Goal: Transaction & Acquisition: Purchase product/service

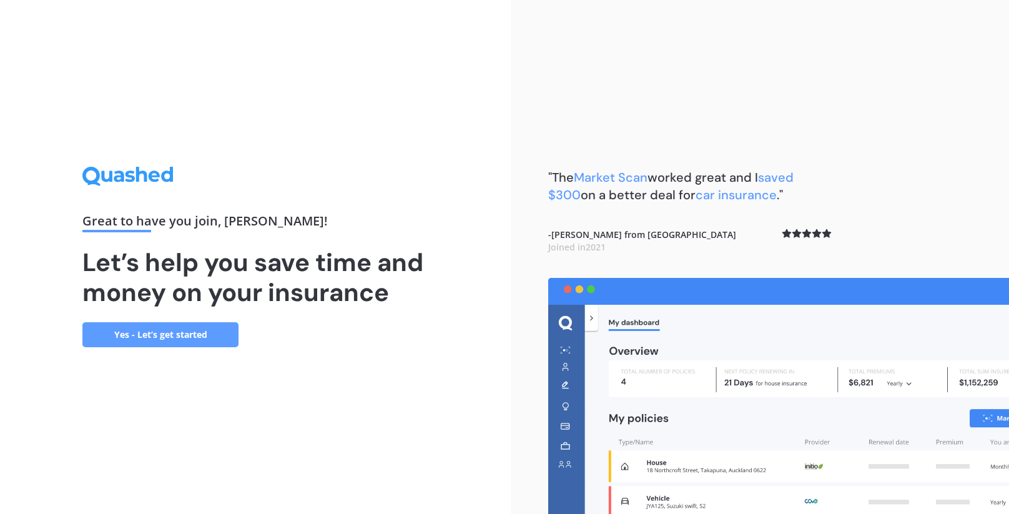
click at [193, 330] on link "Yes - Let’s get started" at bounding box center [160, 334] width 156 height 25
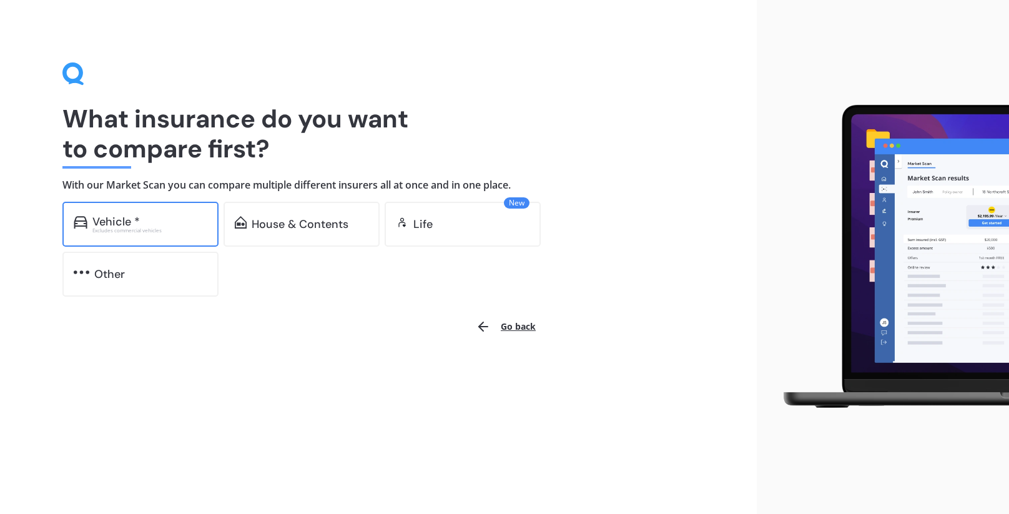
click at [150, 222] on div "Vehicle *" at bounding box center [149, 221] width 115 height 12
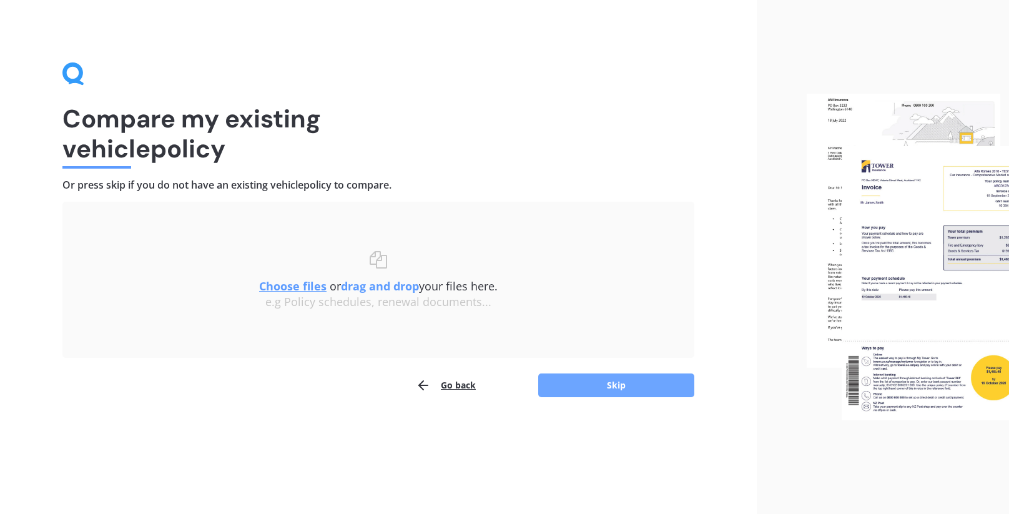
click at [622, 385] on button "Skip" at bounding box center [616, 385] width 156 height 24
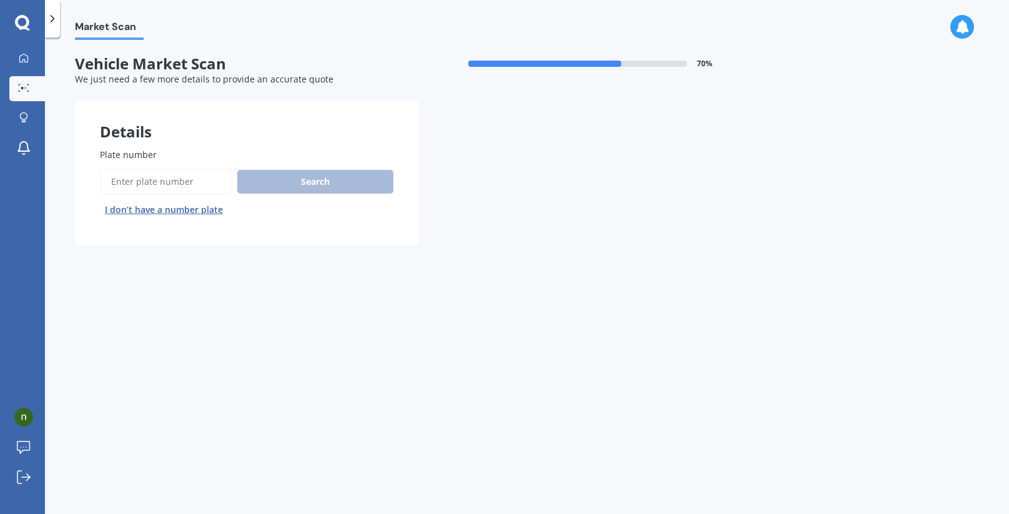
click at [205, 178] on input "Plate number" at bounding box center [166, 182] width 132 height 26
type input "jwc449"
click at [306, 176] on button "Search" at bounding box center [315, 182] width 156 height 24
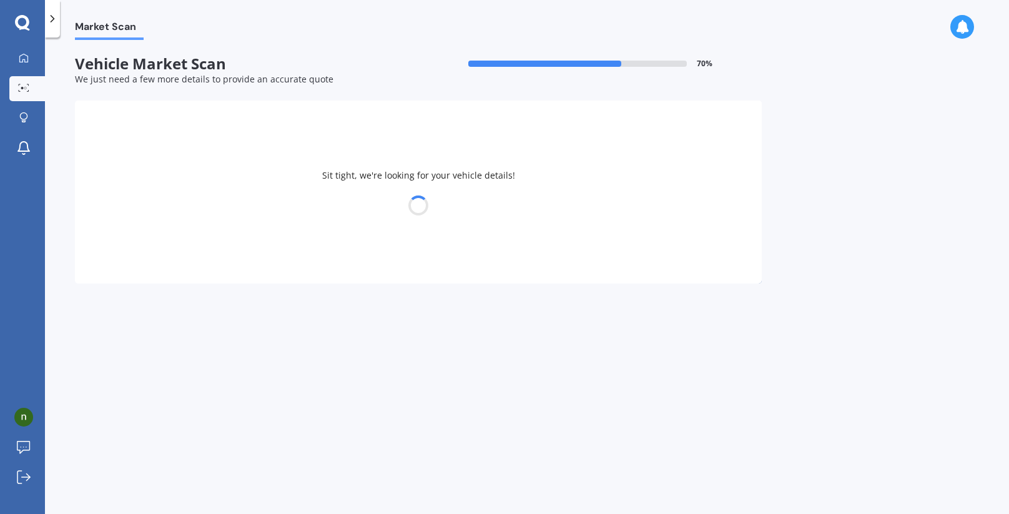
select select "VOLVO"
select select "XC60"
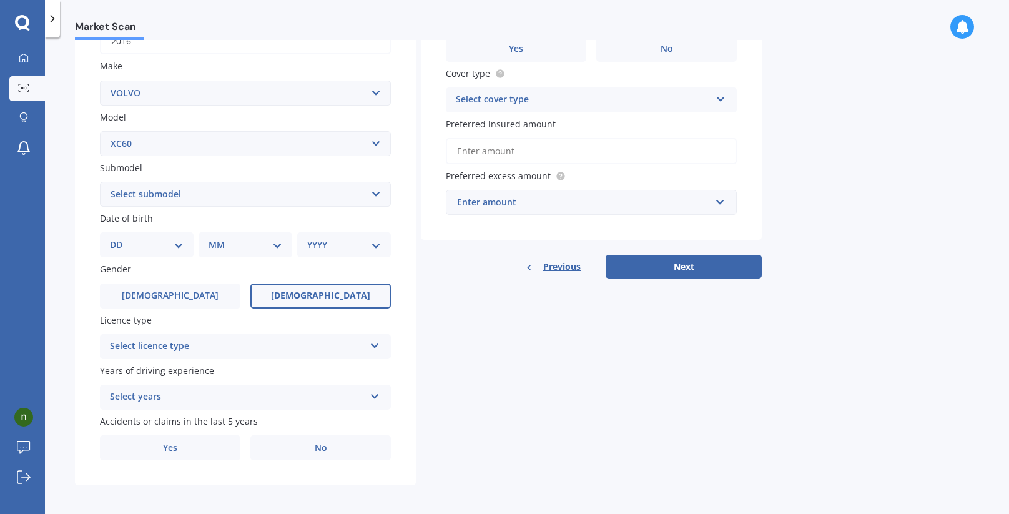
scroll to position [217, 0]
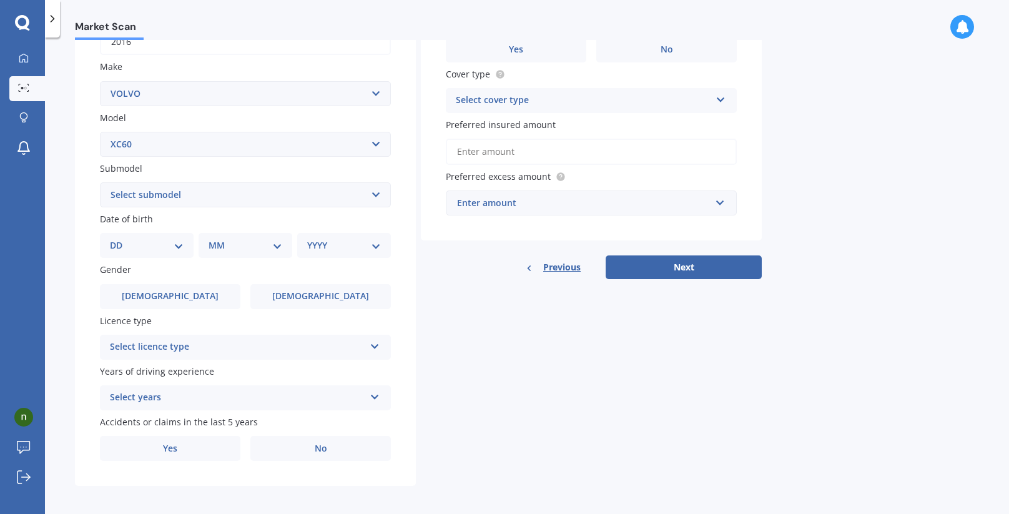
click at [371, 341] on icon at bounding box center [374, 344] width 11 height 9
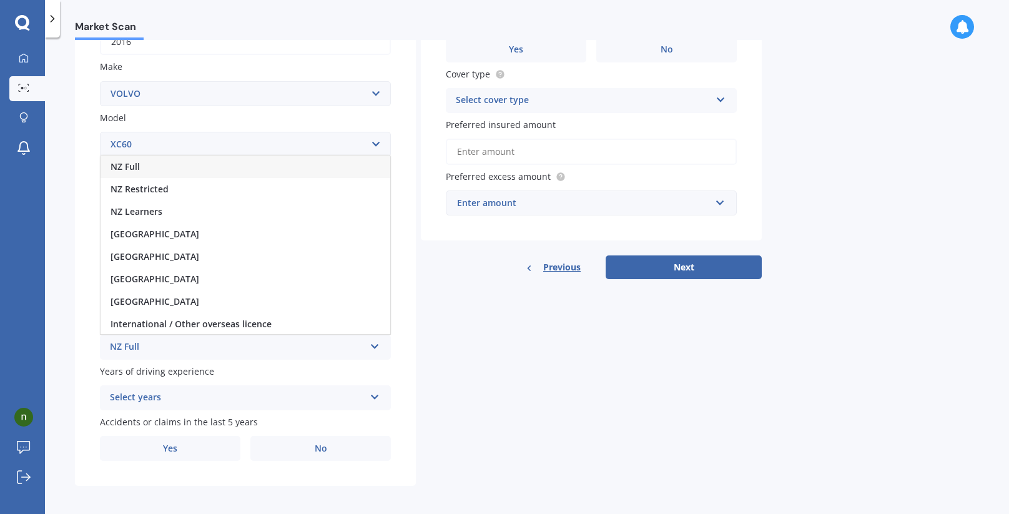
click at [176, 164] on div "NZ Full" at bounding box center [245, 166] width 290 height 22
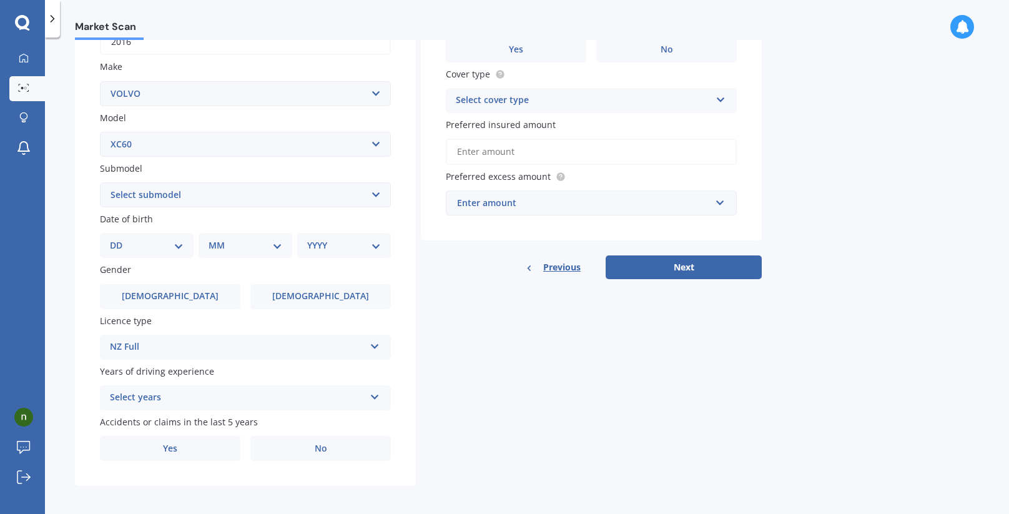
click at [374, 391] on icon at bounding box center [374, 394] width 11 height 9
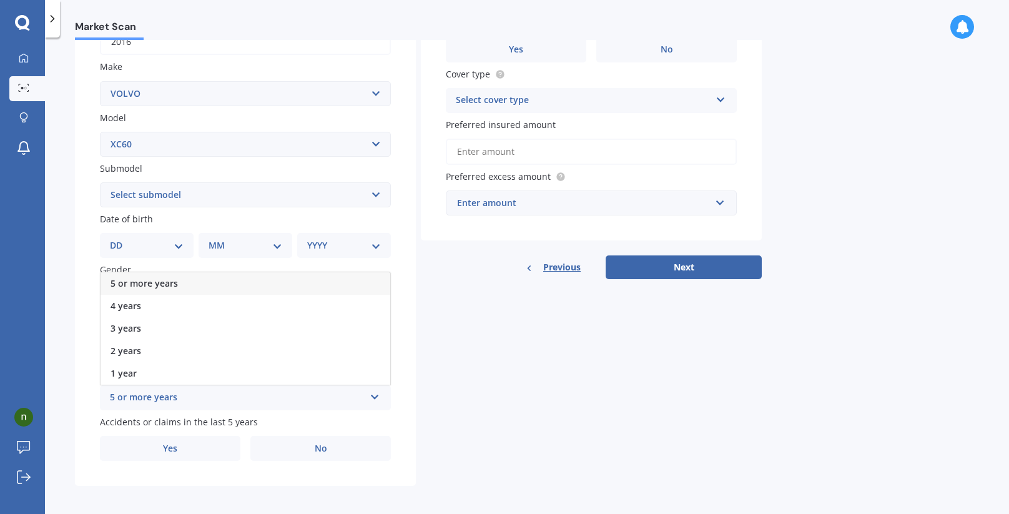
click at [175, 277] on span "5 or more years" at bounding box center [143, 283] width 67 height 12
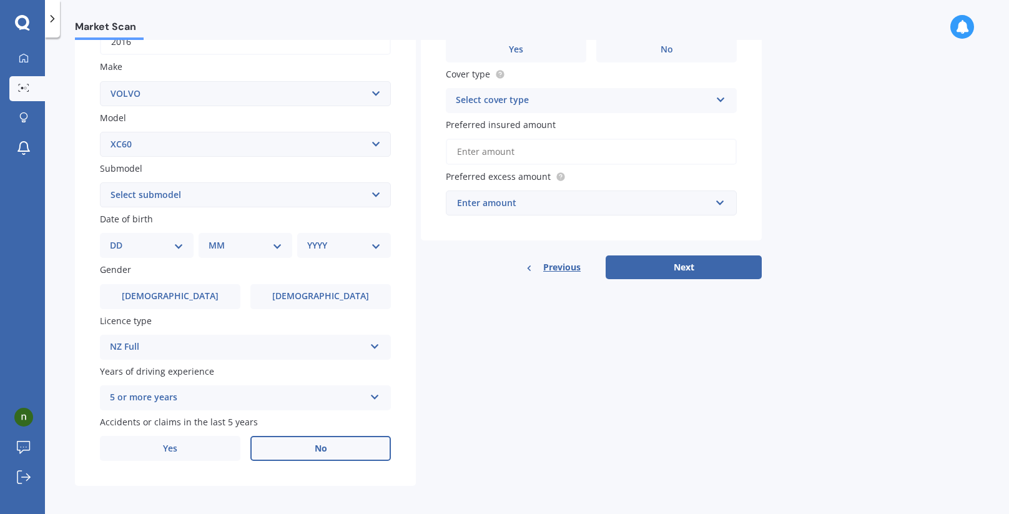
click at [284, 442] on label "No" at bounding box center [320, 448] width 140 height 25
click at [0, 0] on input "No" at bounding box center [0, 0] width 0 height 0
click at [721, 97] on icon at bounding box center [720, 97] width 11 height 9
click at [549, 124] on div "Comprehensive" at bounding box center [591, 125] width 290 height 22
click at [534, 154] on input "Preferred insured amount" at bounding box center [591, 152] width 291 height 26
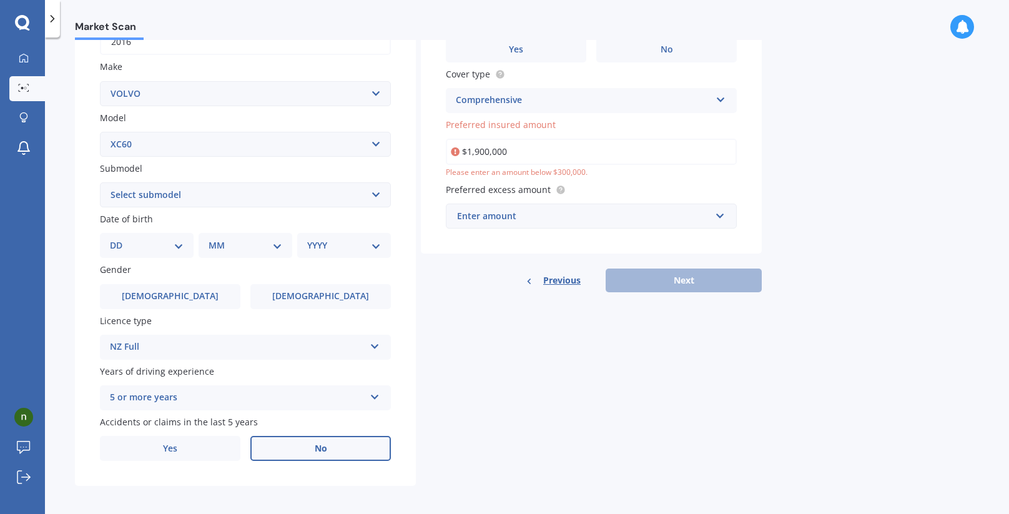
scroll to position [1, 0]
click at [474, 149] on input "$1,900,000" at bounding box center [591, 152] width 291 height 26
click at [512, 152] on input "$1,900,000" at bounding box center [591, 152] width 291 height 26
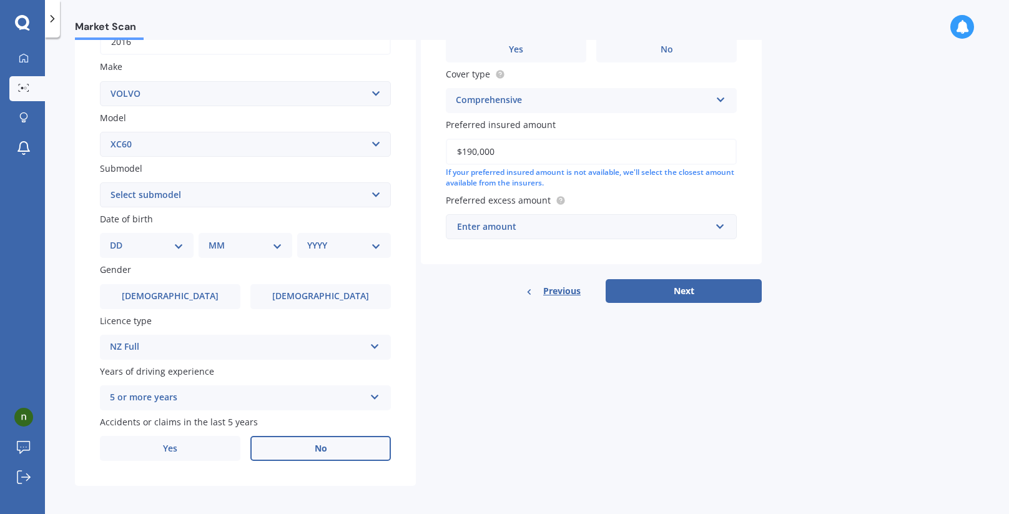
type input "$19,000"
click at [521, 225] on div "Enter amount" at bounding box center [583, 227] width 253 height 14
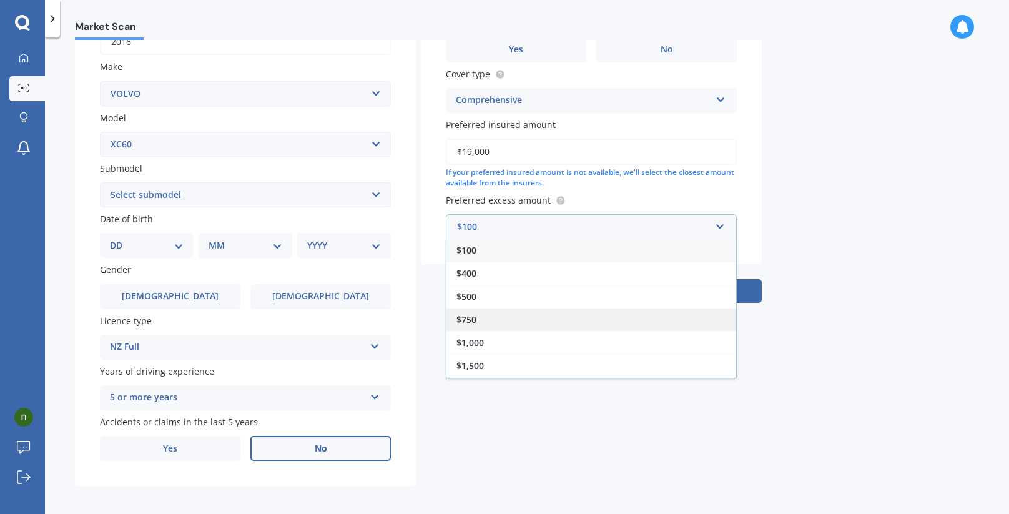
click at [484, 314] on div "$750" at bounding box center [591, 319] width 290 height 23
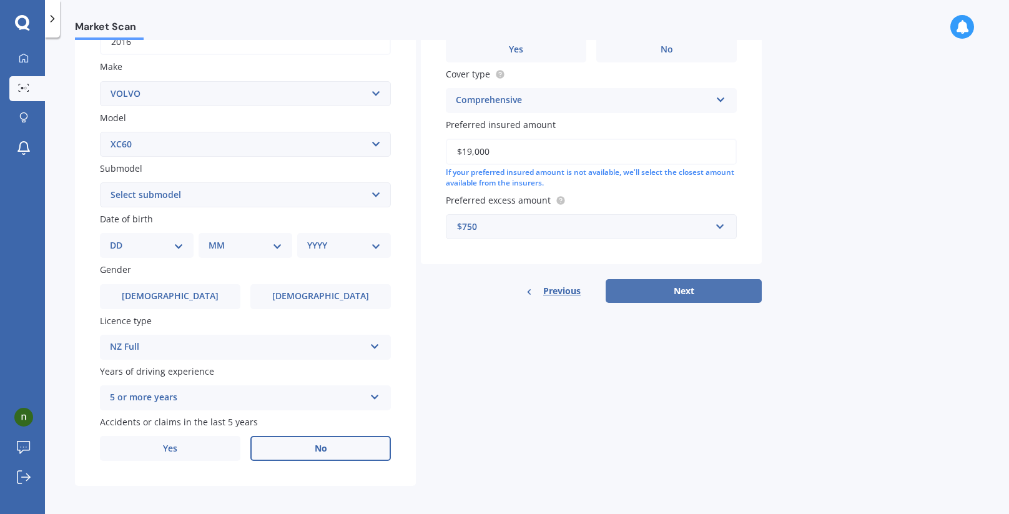
click at [682, 290] on button "Next" at bounding box center [683, 291] width 156 height 24
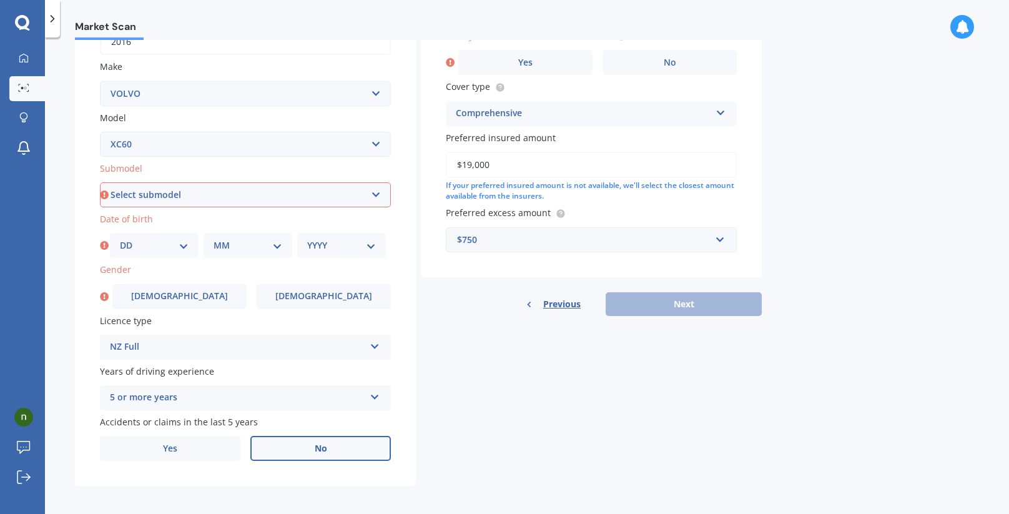
select select "DIESEL TURBO"
select select "06"
select select "03"
select select "1949"
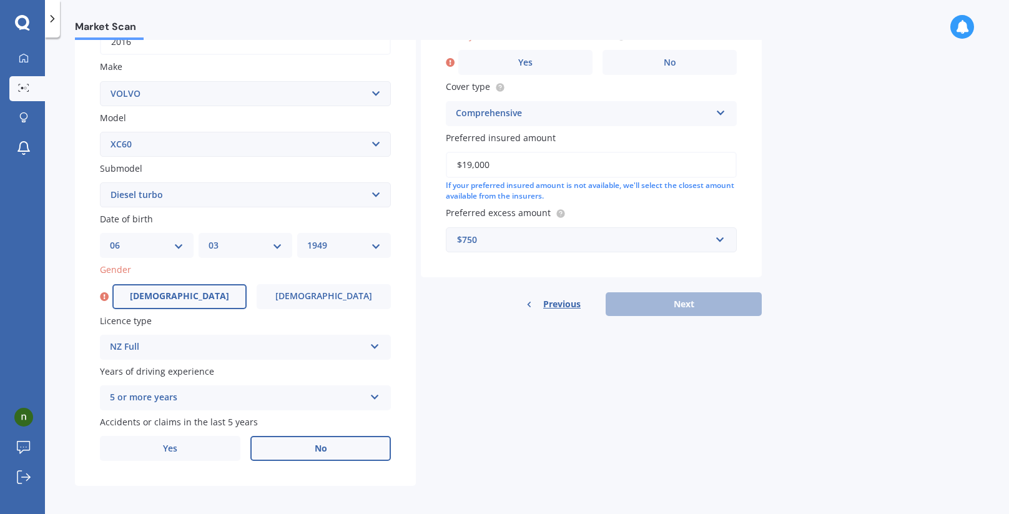
scroll to position [0, 1]
click at [166, 287] on label "[DEMOGRAPHIC_DATA]" at bounding box center [179, 296] width 134 height 25
click at [0, 0] on input "[DEMOGRAPHIC_DATA]" at bounding box center [0, 0] width 0 height 0
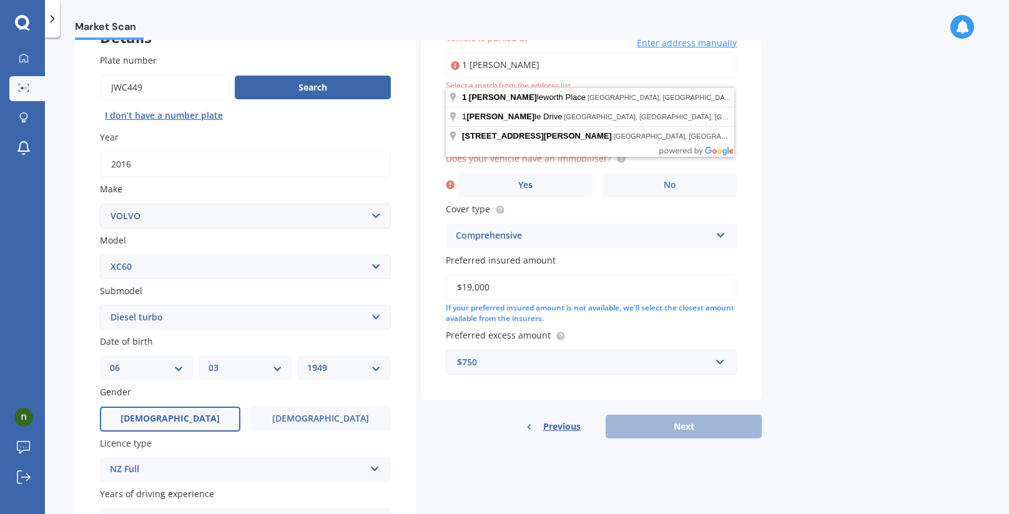
scroll to position [95, 0]
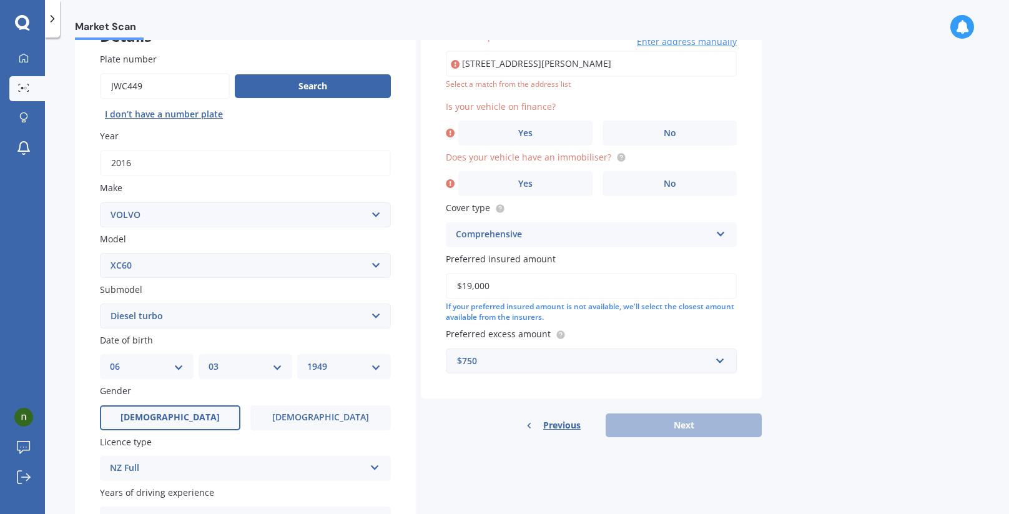
type input "[STREET_ADDRESS][PERSON_NAME]"
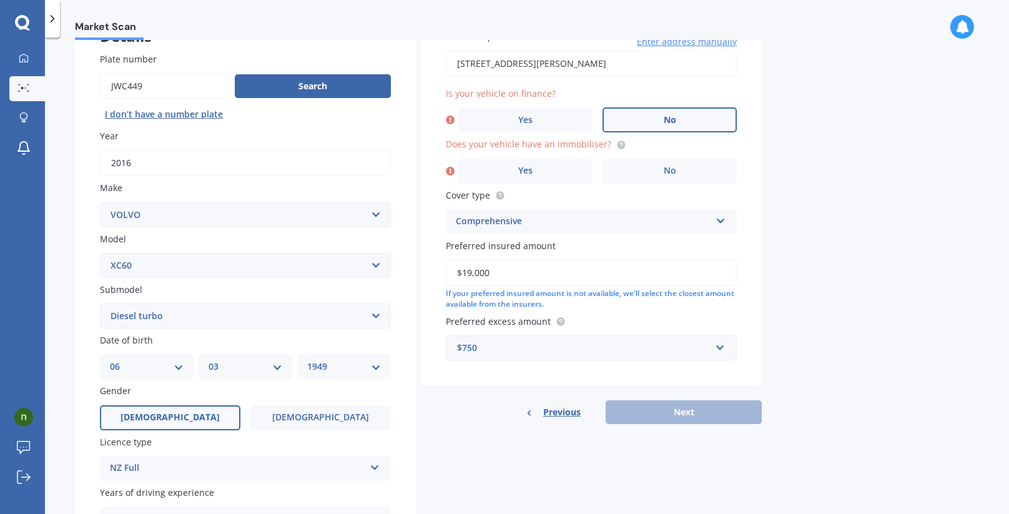
click at [646, 114] on label "No" at bounding box center [669, 119] width 134 height 25
click at [0, 0] on input "No" at bounding box center [0, 0] width 0 height 0
click at [542, 163] on label "Yes" at bounding box center [525, 171] width 134 height 25
click at [0, 0] on input "Yes" at bounding box center [0, 0] width 0 height 0
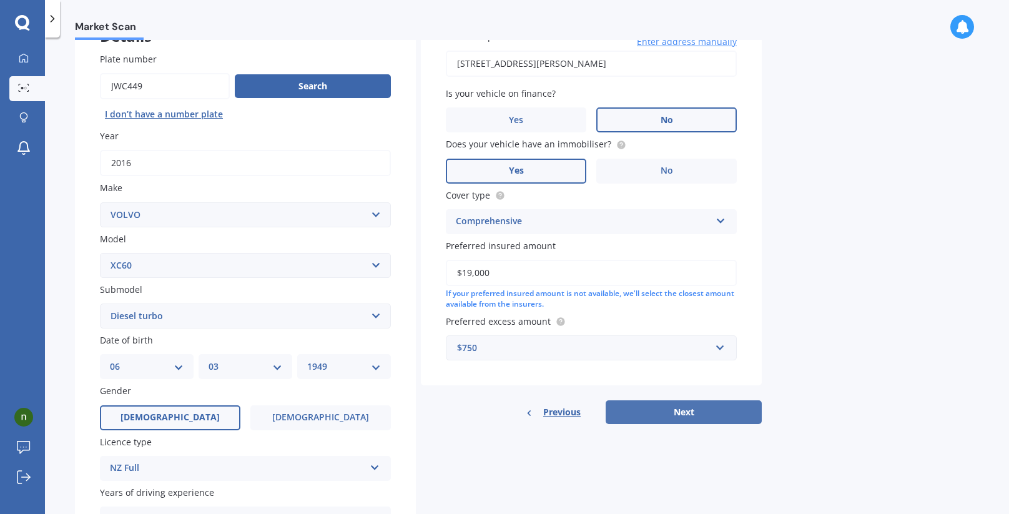
click at [691, 408] on button "Next" at bounding box center [683, 412] width 156 height 24
select select "06"
select select "03"
select select "1949"
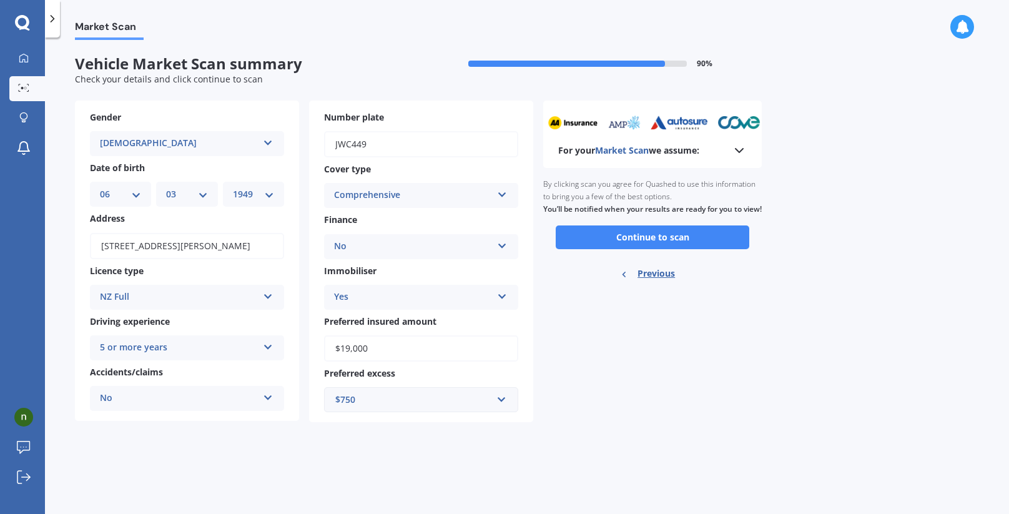
scroll to position [0, 0]
click at [655, 245] on button "Continue to scan" at bounding box center [651, 237] width 193 height 24
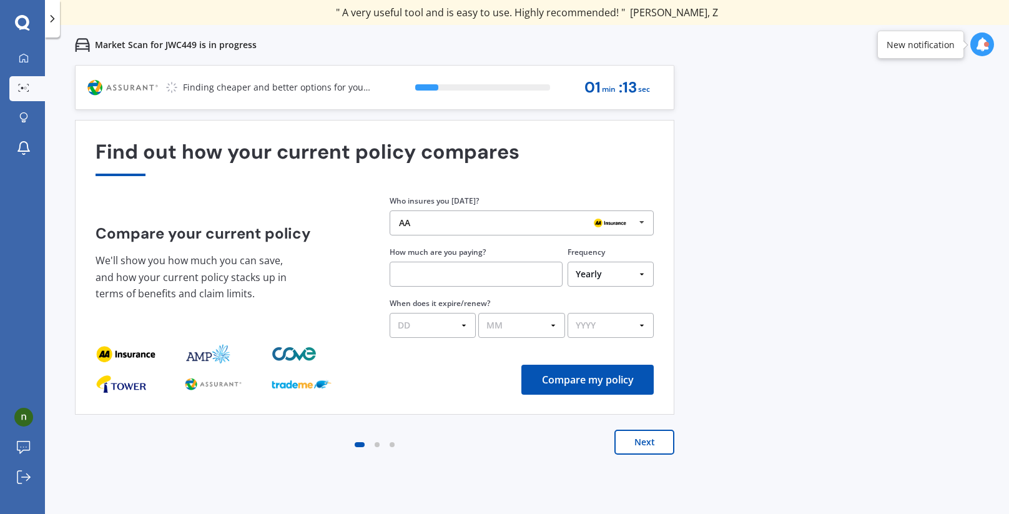
click at [641, 223] on icon at bounding box center [641, 222] width 19 height 23
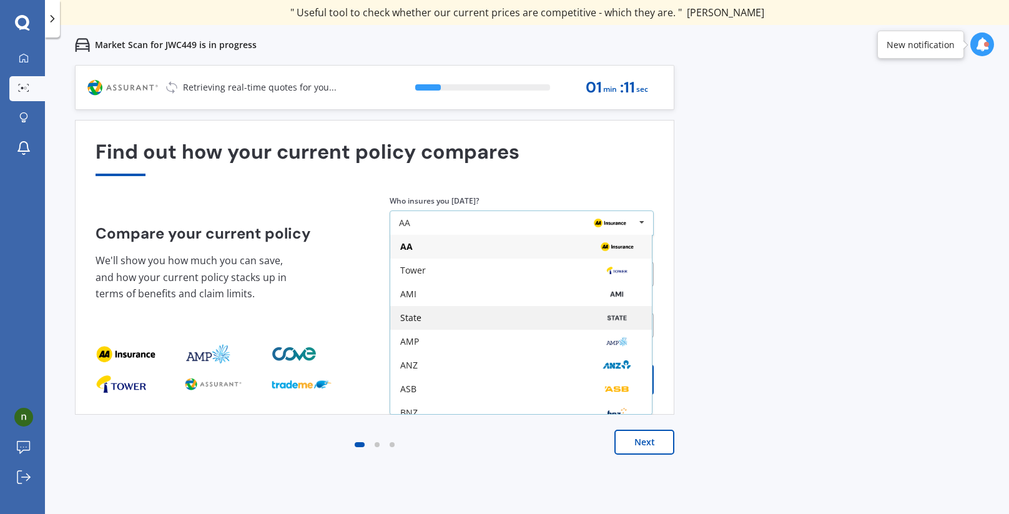
click at [446, 319] on div "State" at bounding box center [521, 318] width 242 height 10
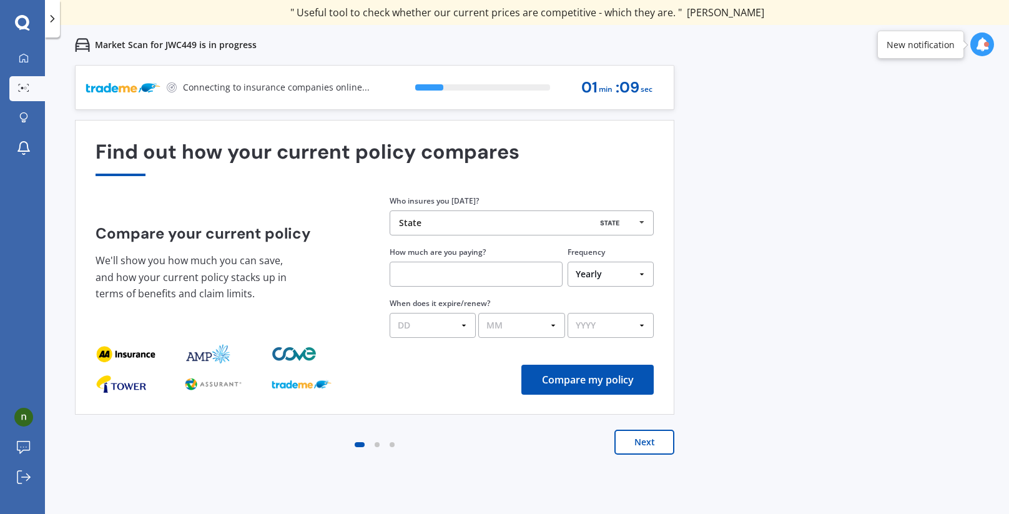
click at [436, 276] on input "text" at bounding box center [475, 274] width 173 height 25
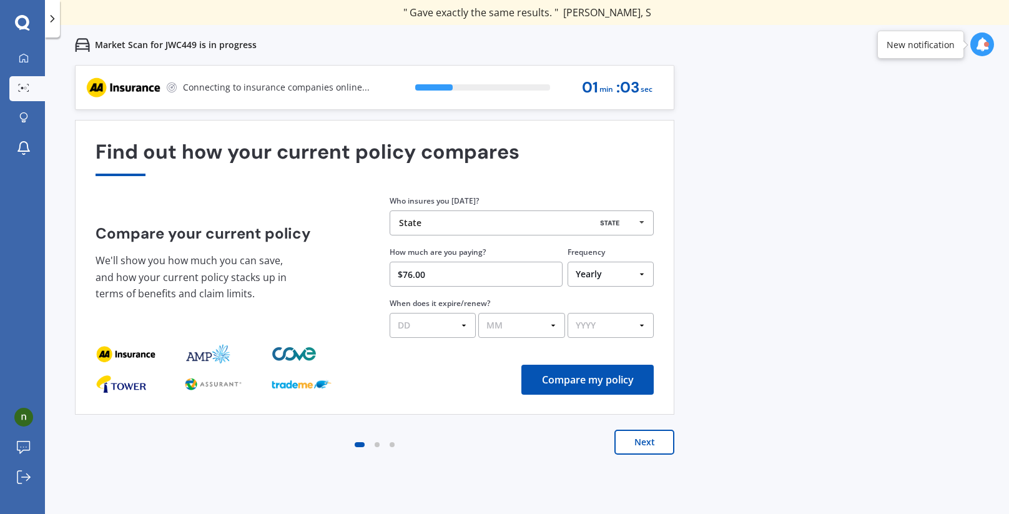
type input "$76.00"
select select "Monthly"
select select "08"
select select "2026"
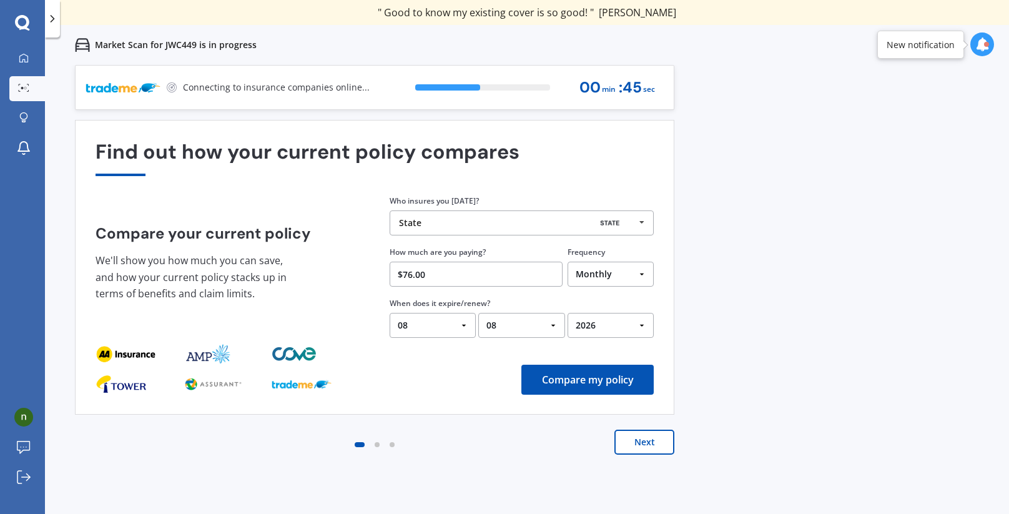
click at [590, 381] on button "Compare my policy" at bounding box center [587, 379] width 132 height 30
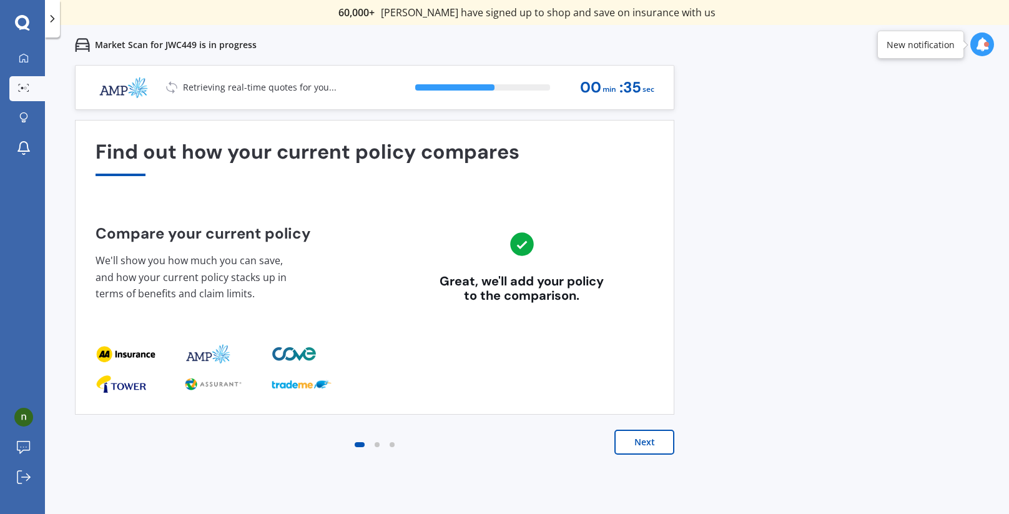
click at [642, 441] on button "Next" at bounding box center [644, 441] width 60 height 25
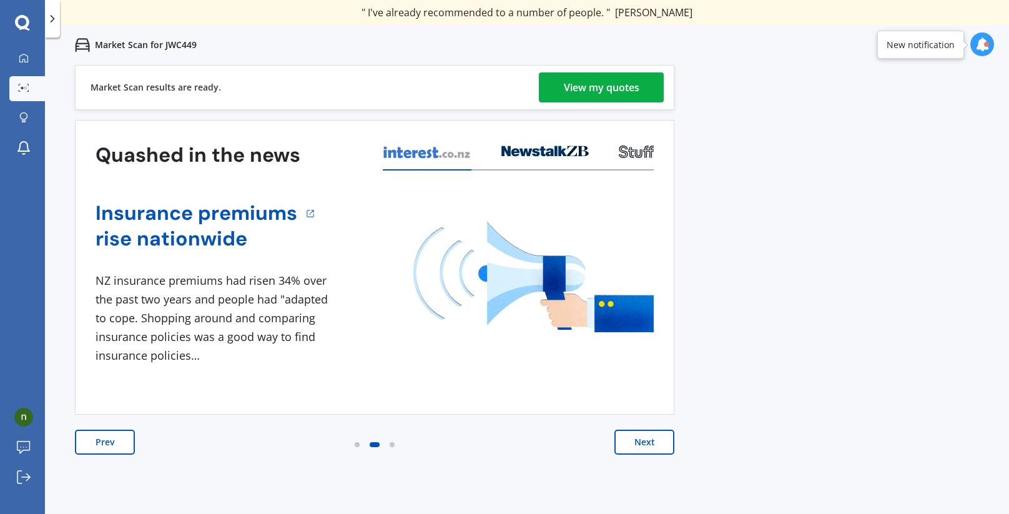
click at [595, 87] on div "View my quotes" at bounding box center [602, 87] width 76 height 30
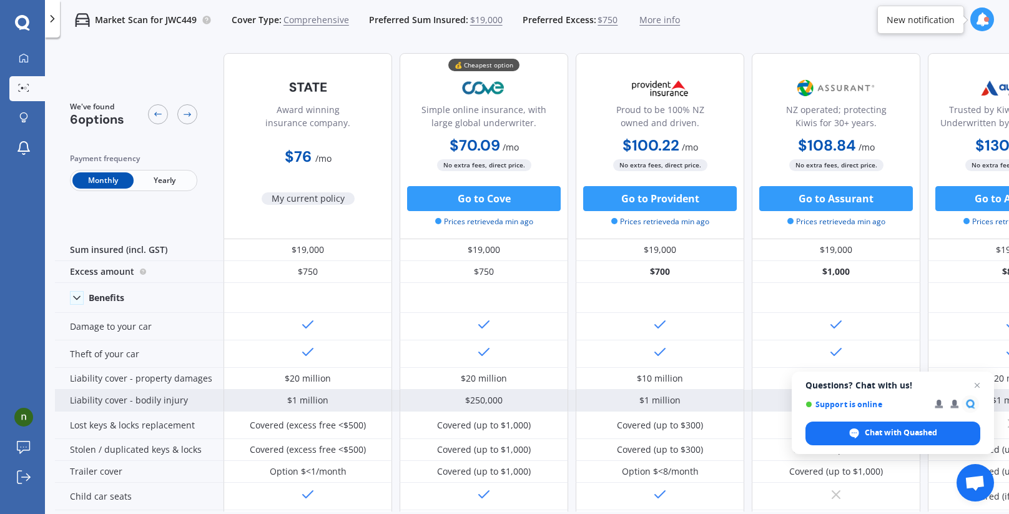
scroll to position [32, 0]
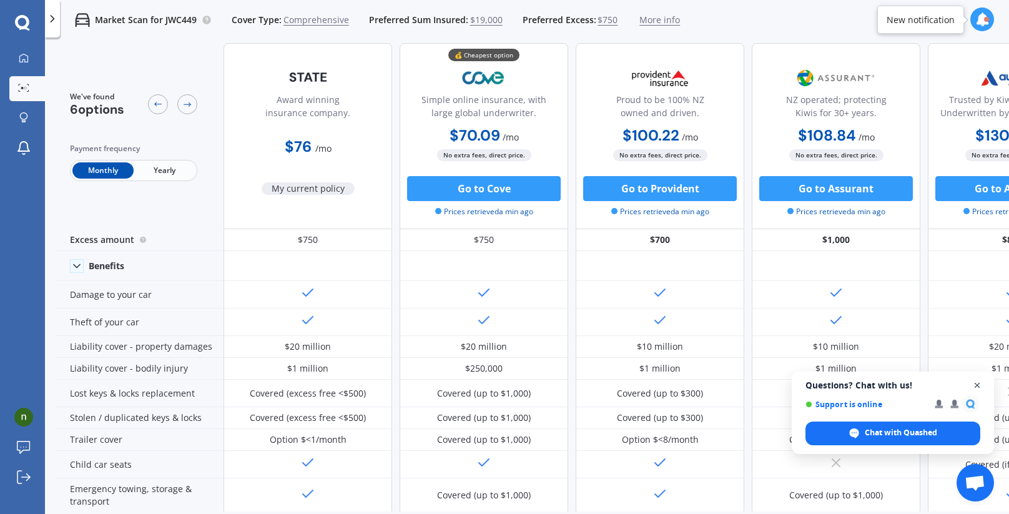
click at [976, 383] on span "Open chat" at bounding box center [977, 386] width 16 height 16
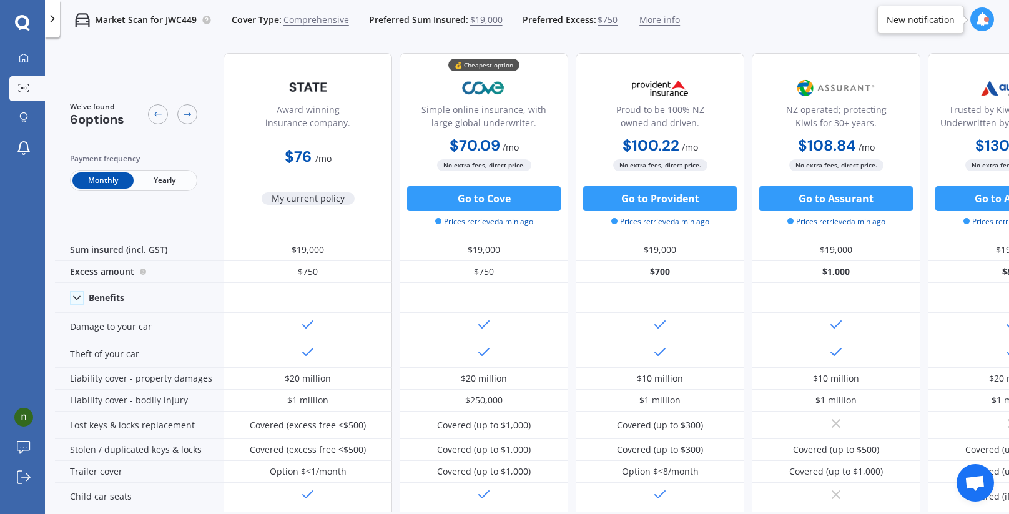
scroll to position [0, 0]
click at [26, 59] on icon at bounding box center [24, 58] width 10 height 10
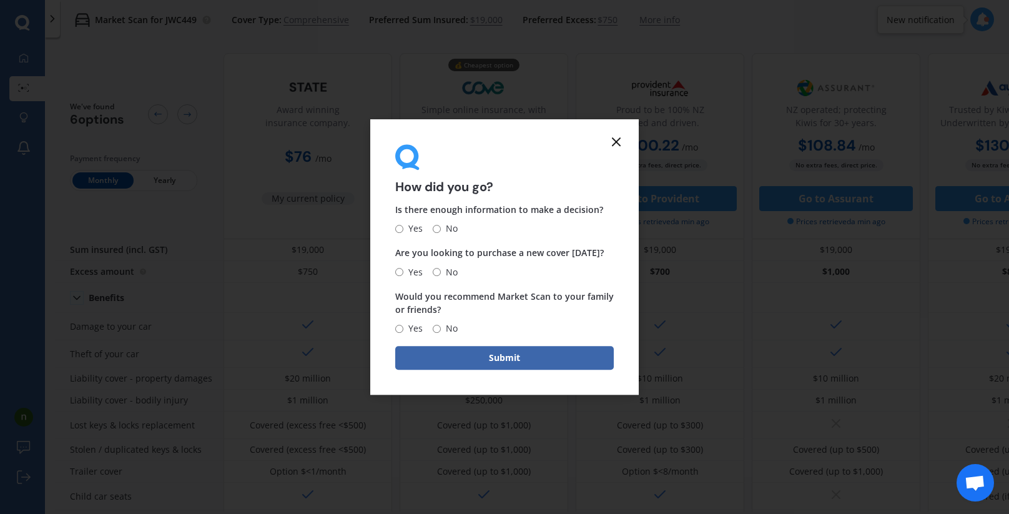
click at [399, 230] on input "Yes" at bounding box center [399, 229] width 8 height 8
radio input "true"
click at [435, 271] on input "No" at bounding box center [437, 272] width 8 height 8
radio input "true"
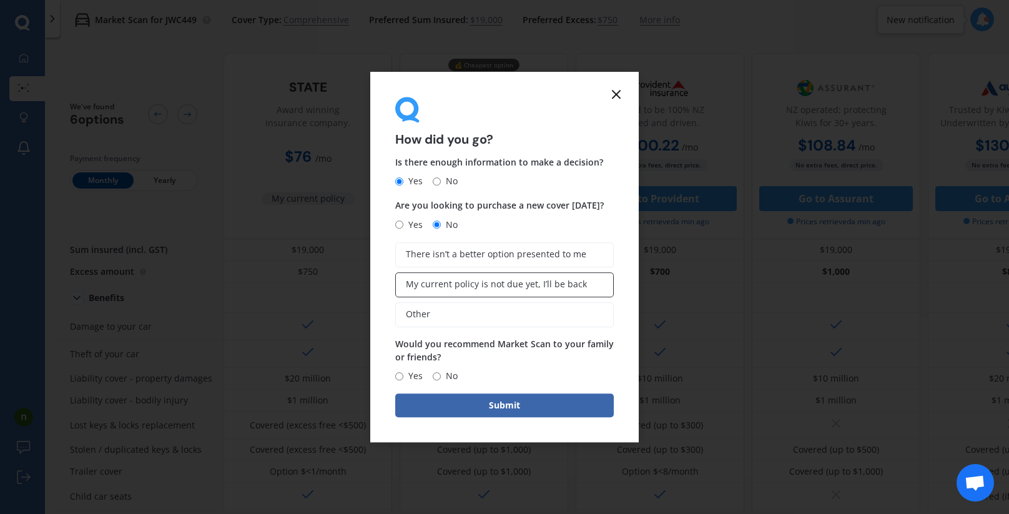
click at [444, 286] on span "My current policy is not due yet, I’ll be back" at bounding box center [496, 284] width 181 height 11
click at [0, 0] on input "My current policy is not due yet, I’ll be back" at bounding box center [0, 0] width 0 height 0
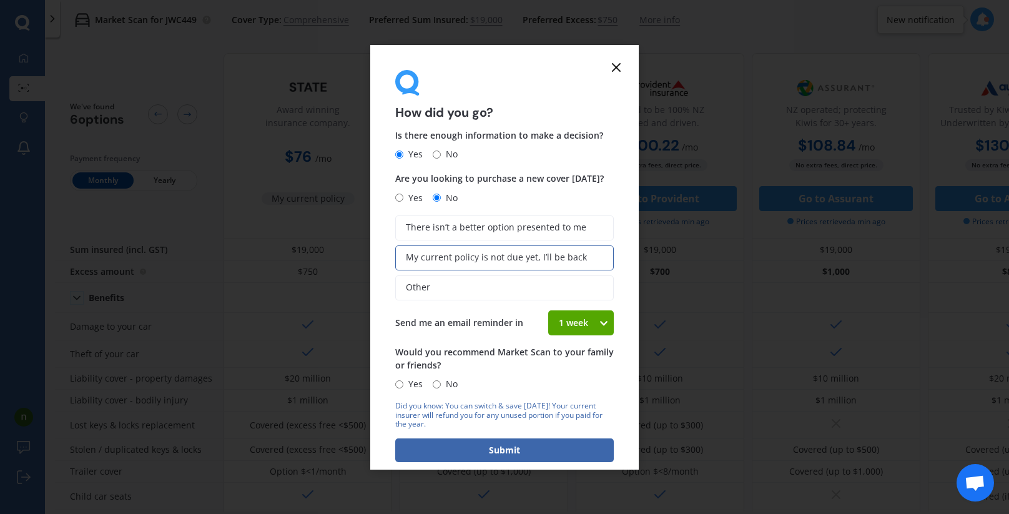
click at [599, 318] on icon at bounding box center [603, 322] width 11 height 12
click at [574, 411] on span "4 weeks" at bounding box center [575, 414] width 33 height 12
click at [398, 382] on input "Yes" at bounding box center [399, 384] width 8 height 8
radio input "true"
click at [505, 448] on button "Submit" at bounding box center [504, 450] width 218 height 24
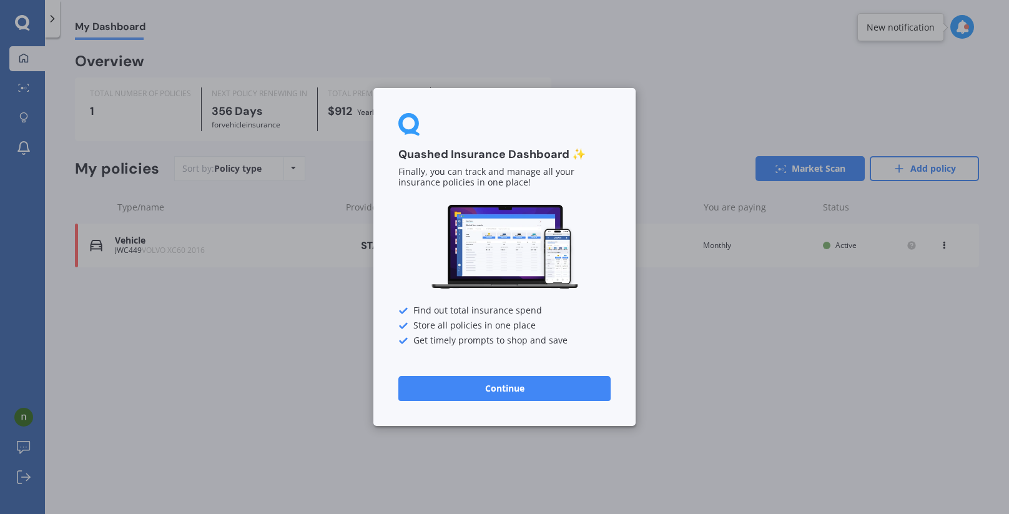
click at [500, 386] on button "Continue" at bounding box center [504, 388] width 212 height 25
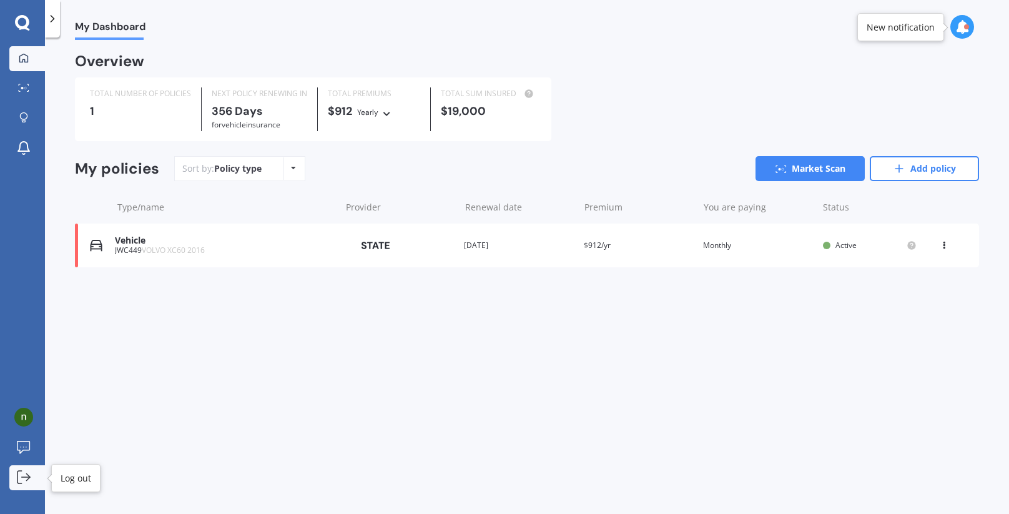
click at [21, 476] on icon at bounding box center [24, 477] width 14 height 14
